Goal: Task Accomplishment & Management: Use online tool/utility

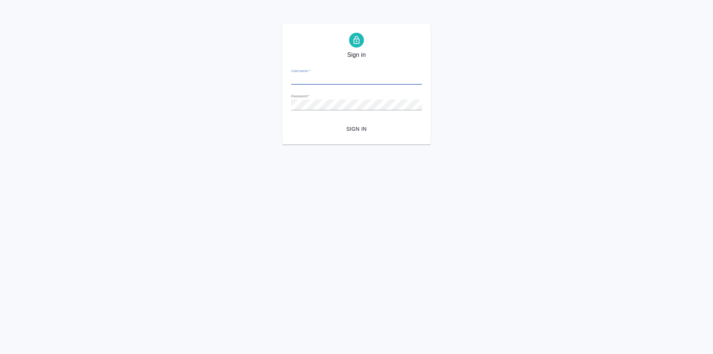
type input "[PERSON_NAME][EMAIL_ADDRESS][DOMAIN_NAME]"
click at [355, 129] on span "Sign in" at bounding box center [356, 128] width 119 height 9
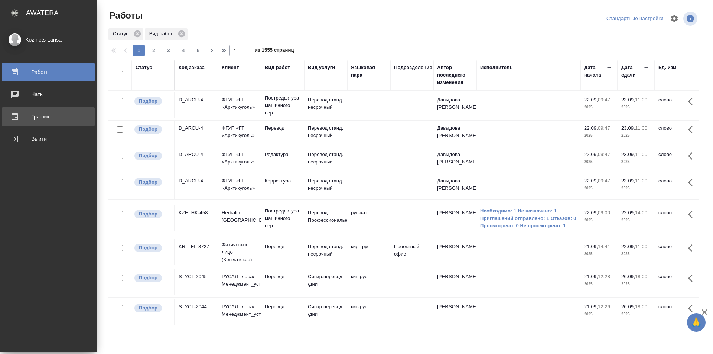
click at [24, 116] on div "График" at bounding box center [48, 116] width 85 height 11
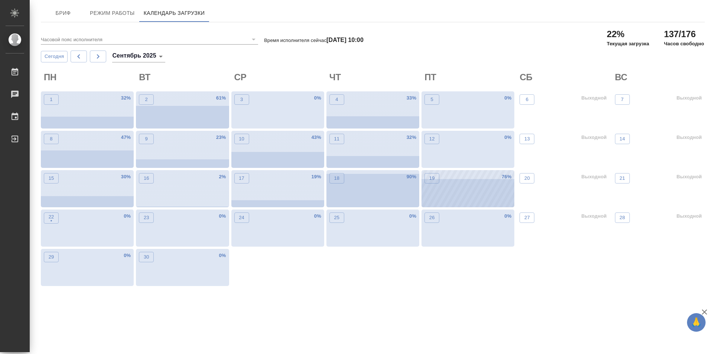
click at [457, 184] on div "19 76 %" at bounding box center [468, 188] width 93 height 37
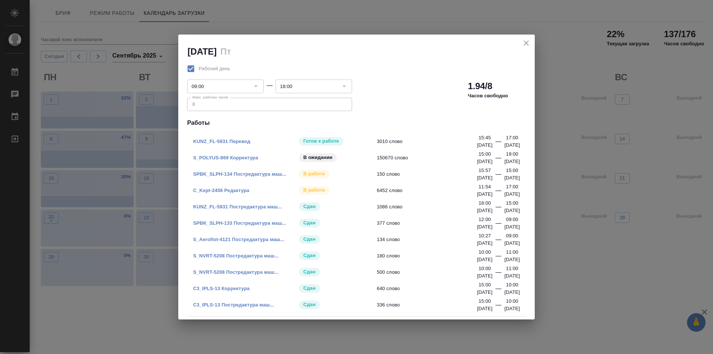
drag, startPoint x: 241, startPoint y: 175, endPoint x: 220, endPoint y: 188, distance: 24.7
drag, startPoint x: 220, startPoint y: 188, endPoint x: 205, endPoint y: 191, distance: 15.3
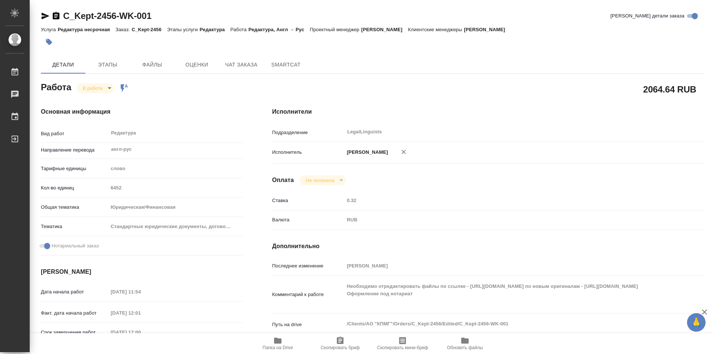
type textarea "x"
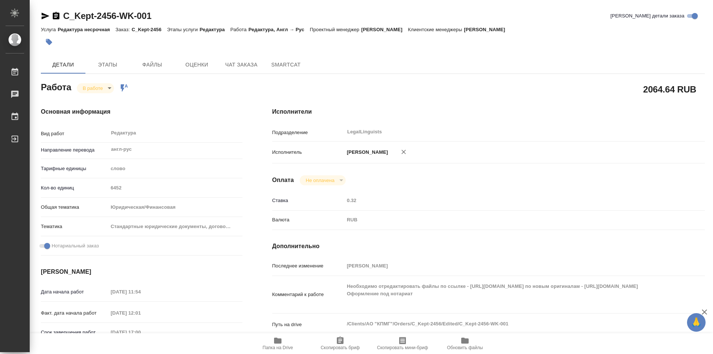
type textarea "x"
